Goal: Navigation & Orientation: Find specific page/section

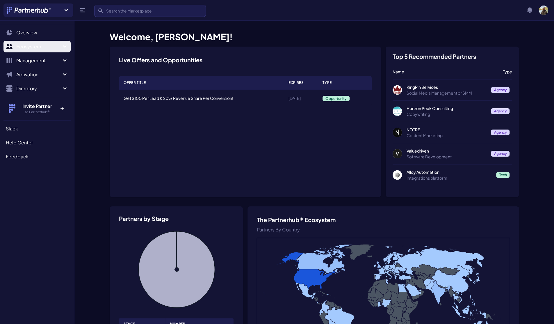
click at [53, 48] on span "Ecosystem" at bounding box center [38, 46] width 45 height 7
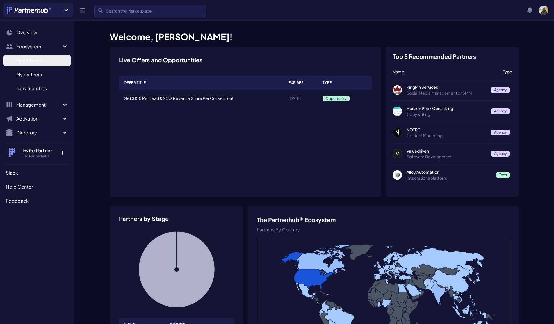
click at [40, 60] on span "Marketplace" at bounding box center [30, 60] width 28 height 7
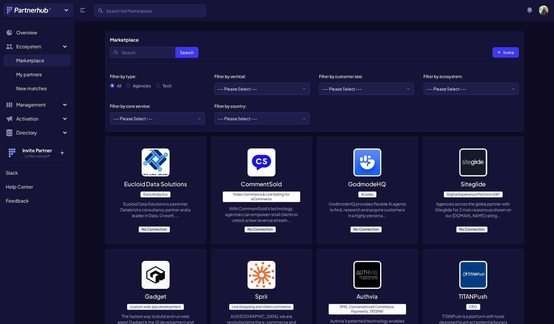
click at [144, 85] on label "Agencies" at bounding box center [142, 86] width 18 height 6
click at [131, 85] on input "Agencies" at bounding box center [128, 85] width 5 height 5
radio input "true"
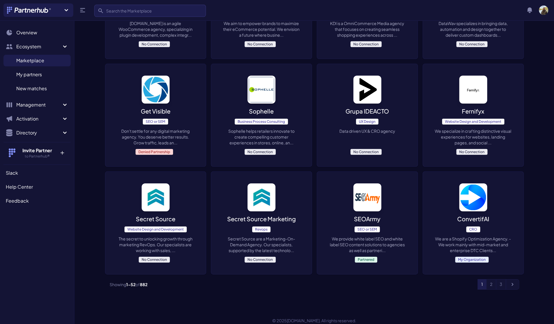
scroll to position [1279, 0]
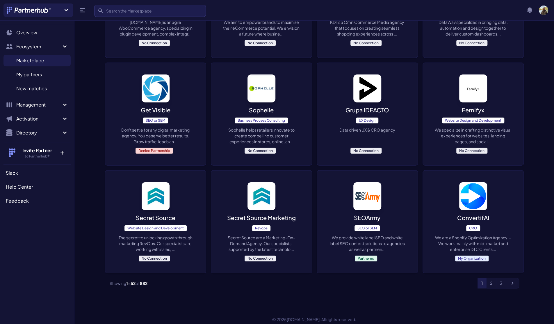
click at [491, 278] on link "2" at bounding box center [491, 283] width 10 height 10
click at [365, 213] on p "SEOArmy" at bounding box center [367, 217] width 26 height 8
click at [371, 234] on p "We provide white label SEO and white label SEO content solutions to agencies as…" at bounding box center [366, 242] width 77 height 17
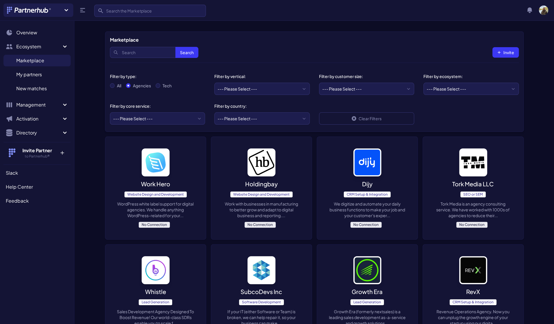
drag, startPoint x: 313, startPoint y: 224, endPoint x: 315, endPoint y: 217, distance: 6.9
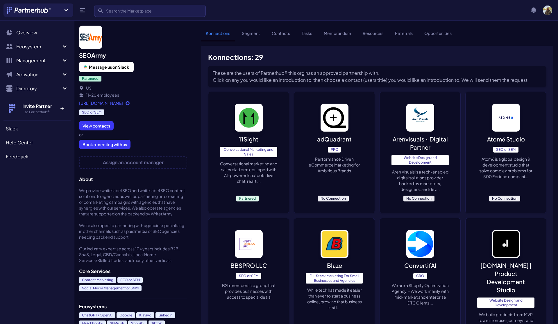
click at [104, 102] on link "https://seoarmy.co" at bounding box center [133, 103] width 108 height 6
